Goal: Task Accomplishment & Management: Use online tool/utility

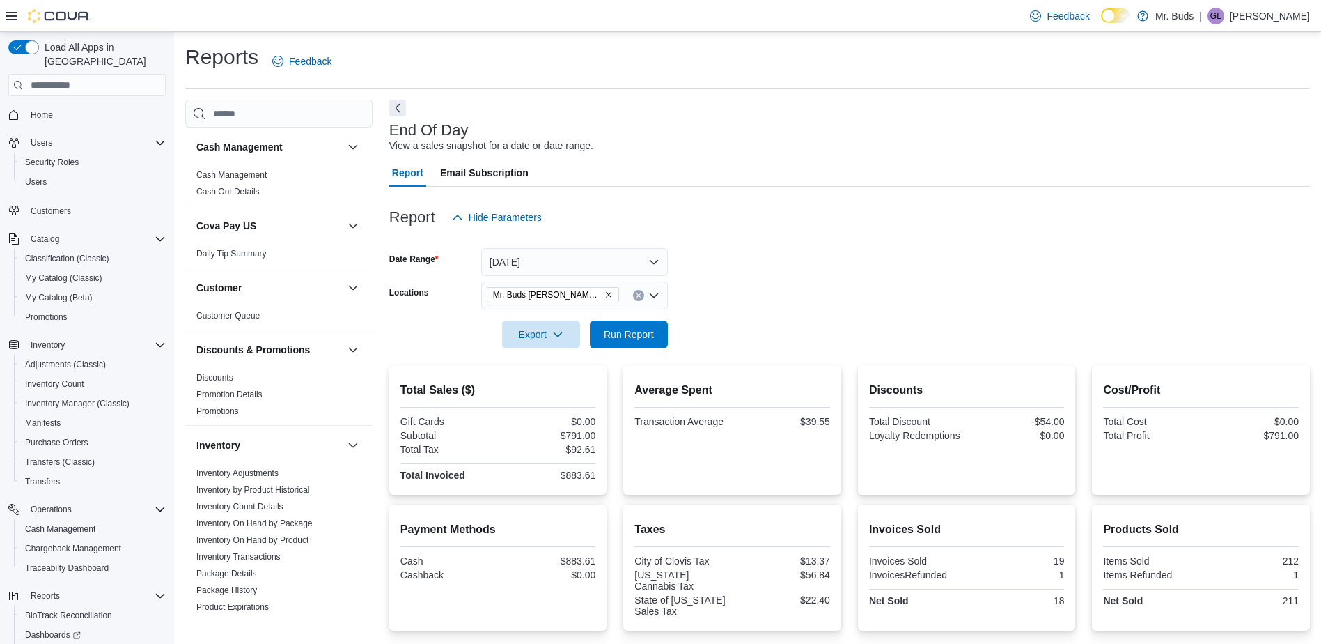
scroll to position [766, 0]
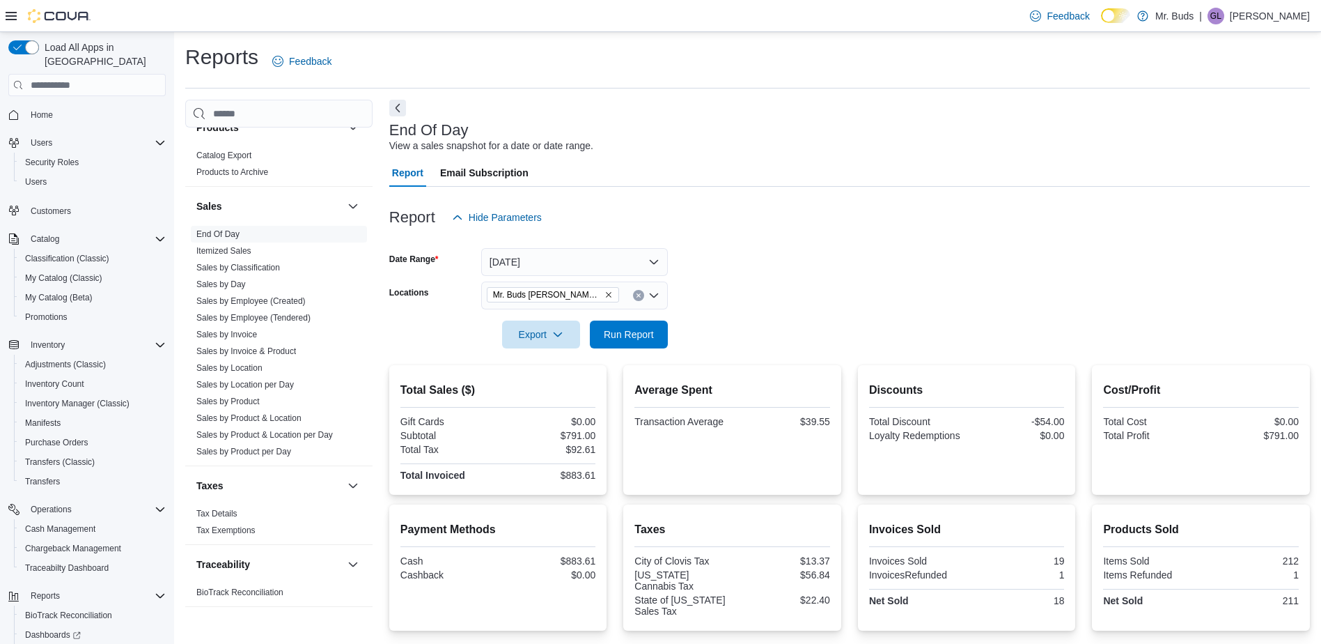
click at [605, 295] on icon "Remove Mr. Buds Norris St from selection in this group" at bounding box center [609, 294] width 8 height 8
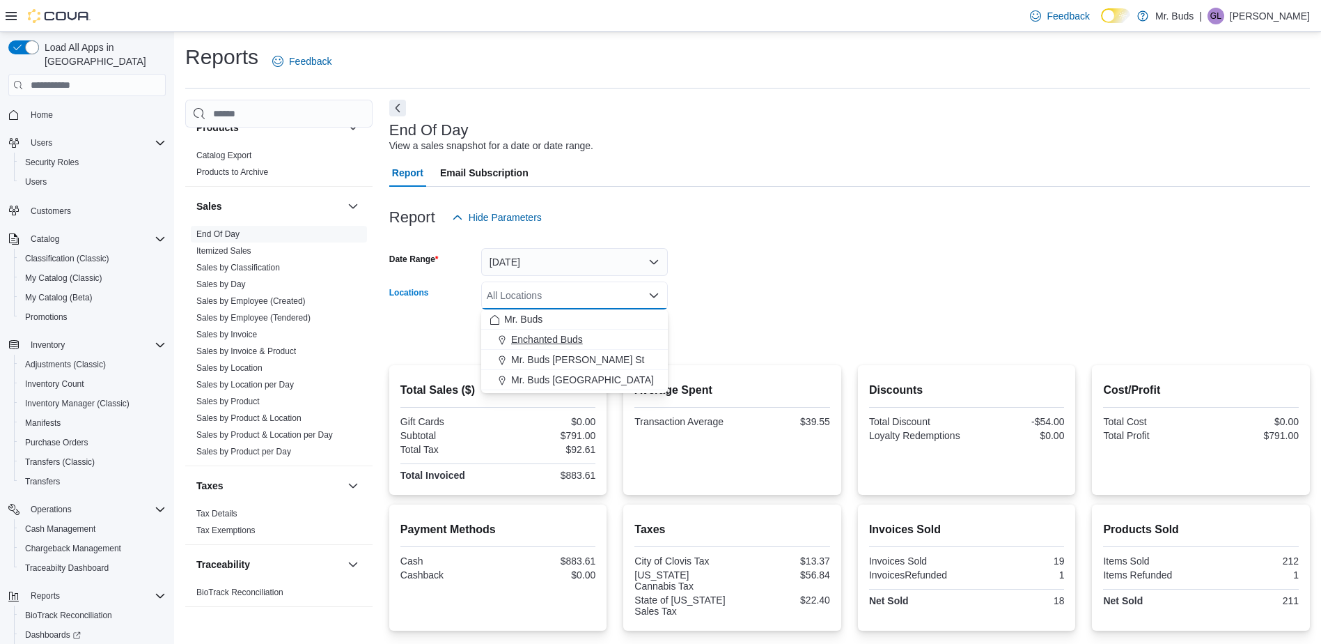
click at [552, 336] on span "Enchanted Buds" at bounding box center [547, 339] width 72 height 14
click at [708, 357] on div at bounding box center [849, 356] width 921 height 17
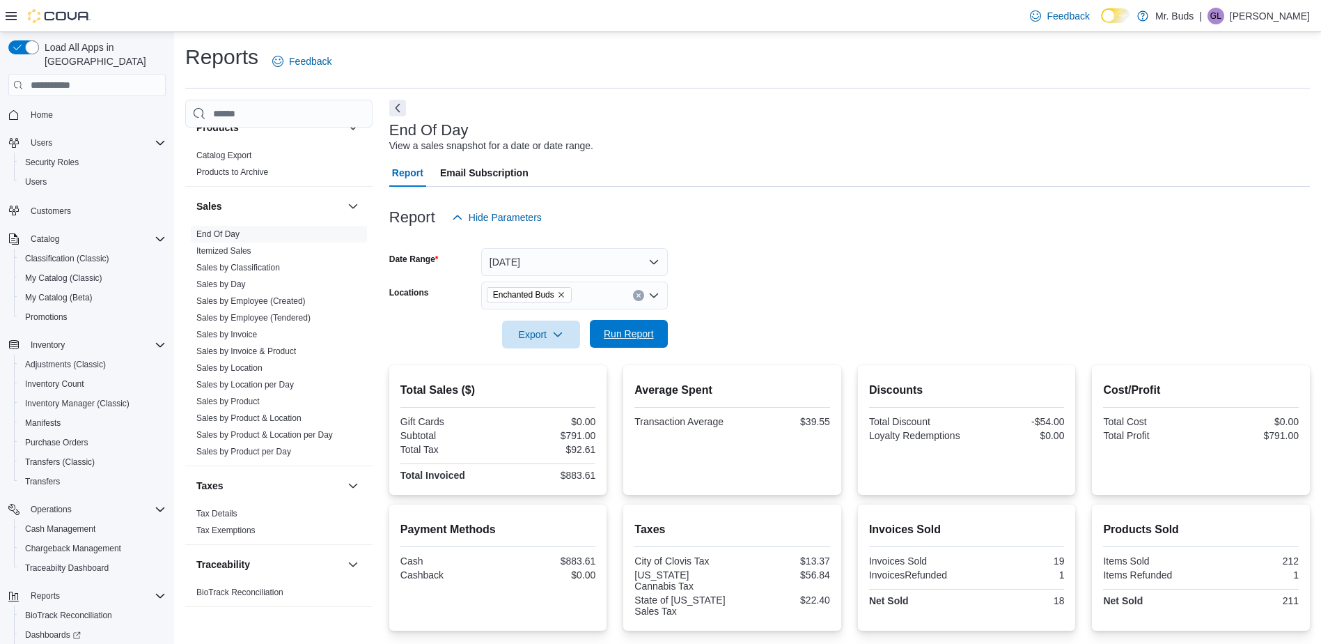
click at [636, 329] on span "Run Report" at bounding box center [629, 334] width 50 height 14
click at [561, 295] on icon "Remove Enchanted Buds from selection in this group" at bounding box center [561, 294] width 8 height 8
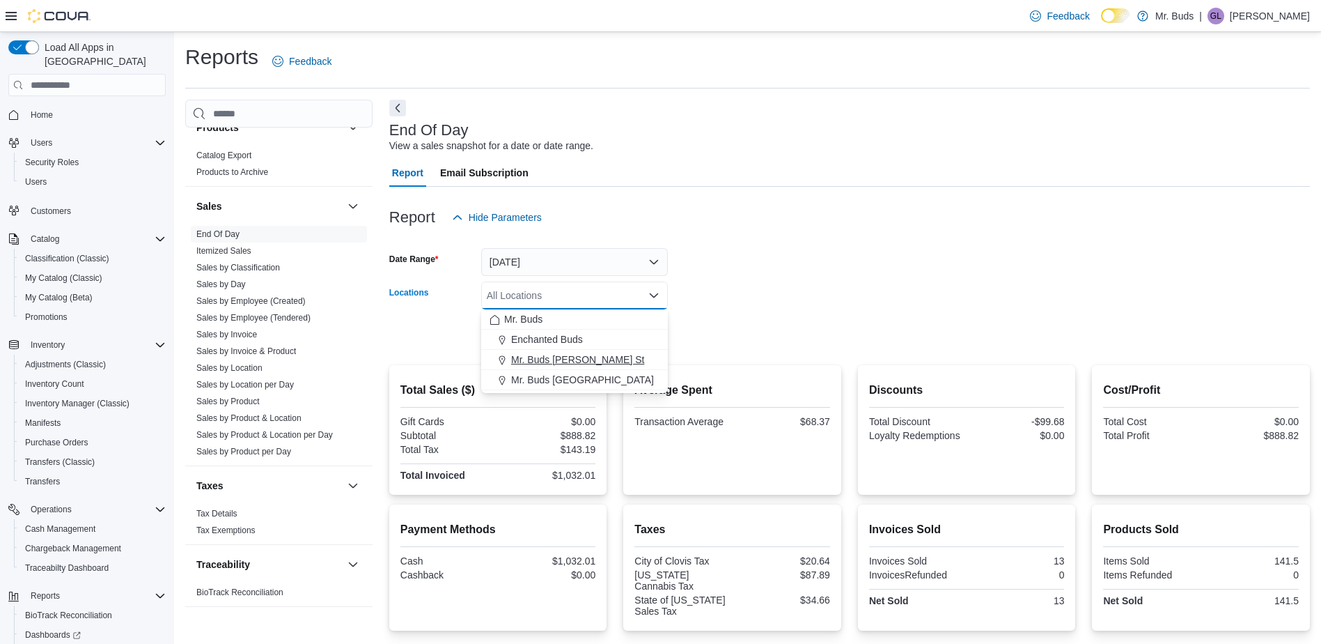
click at [554, 356] on span "Mr. Buds [PERSON_NAME] St" at bounding box center [577, 359] width 133 height 14
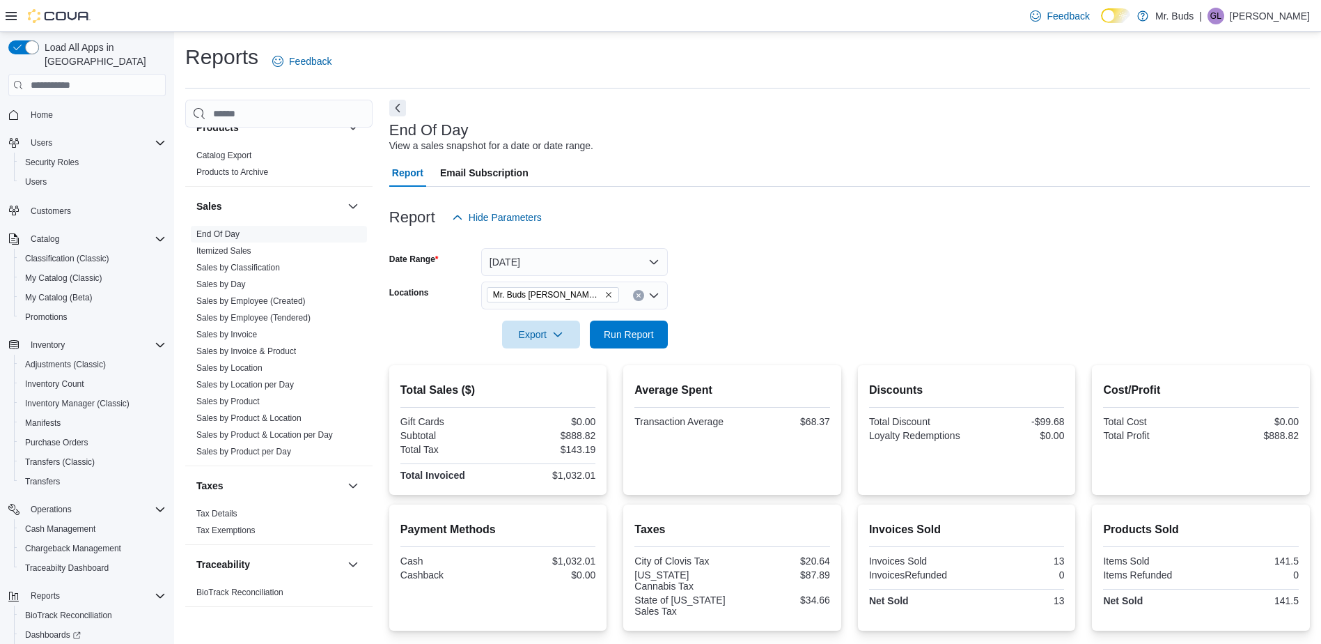
click at [779, 304] on form "Date Range [DATE] Locations Mr. Buds [PERSON_NAME] St Export Run Report" at bounding box center [849, 289] width 921 height 117
click at [639, 332] on span "Run Report" at bounding box center [629, 334] width 50 height 14
click at [605, 297] on icon "Remove Mr. Buds Norris St from selection in this group" at bounding box center [609, 294] width 8 height 8
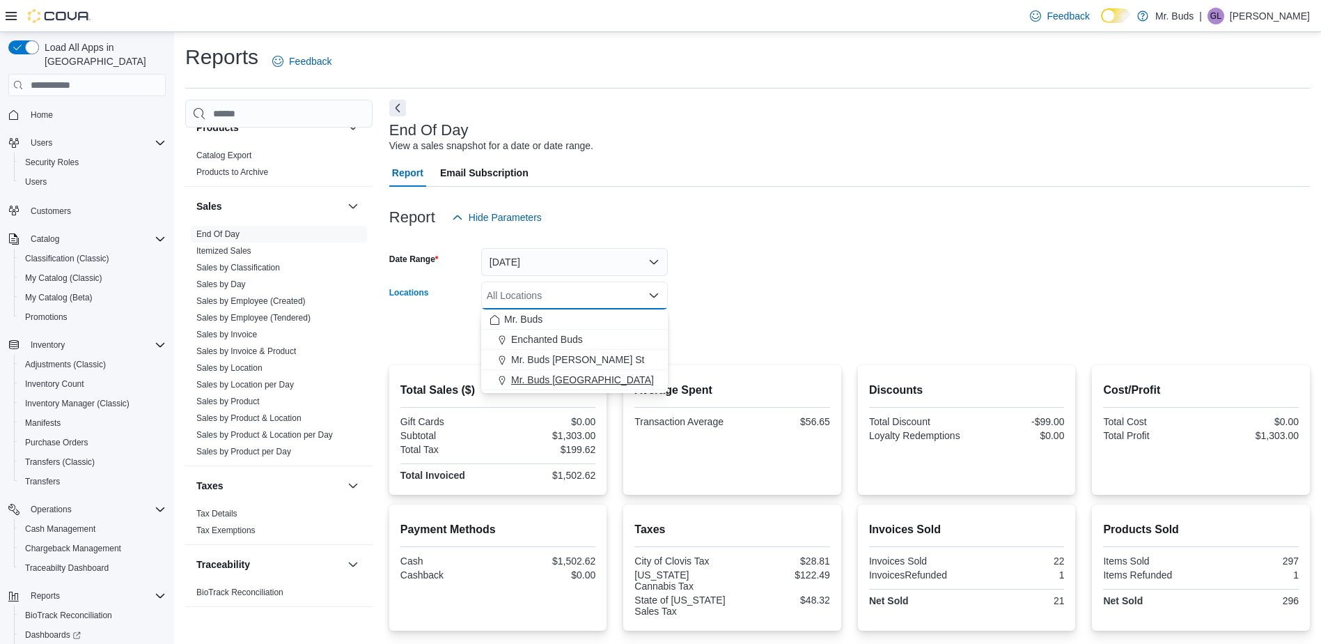
click at [567, 381] on span "Mr. Buds [GEOGRAPHIC_DATA]" at bounding box center [582, 380] width 143 height 14
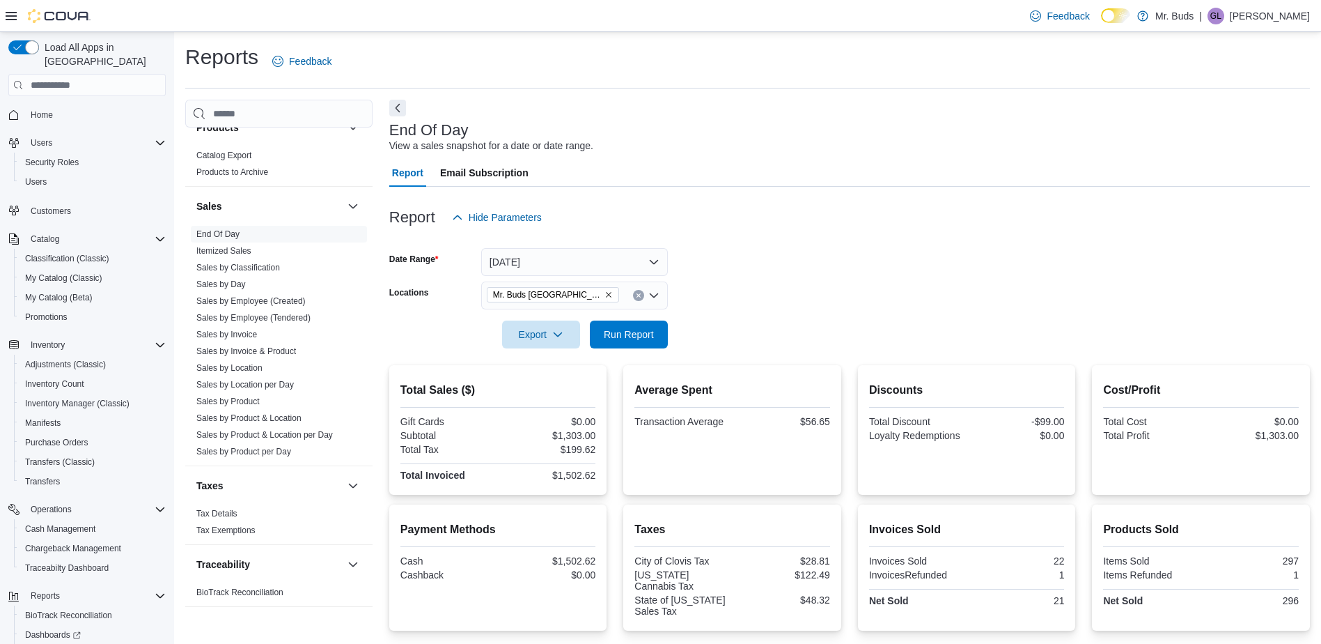
click at [803, 300] on form "Date Range [DATE] Locations Mr. Buds [GEOGRAPHIC_DATA] Export Run Report" at bounding box center [849, 289] width 921 height 117
click at [630, 337] on span "Run Report" at bounding box center [629, 334] width 50 height 14
click at [624, 341] on span "Run Report" at bounding box center [628, 334] width 61 height 28
